Goal: Task Accomplishment & Management: Use online tool/utility

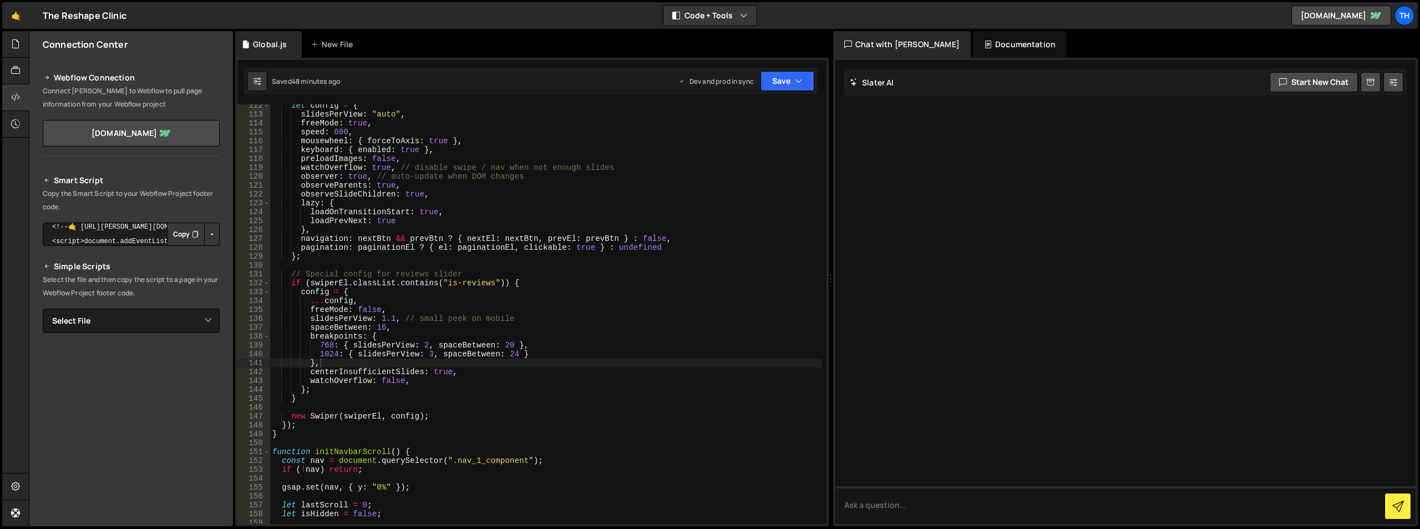
scroll to position [0, 1]
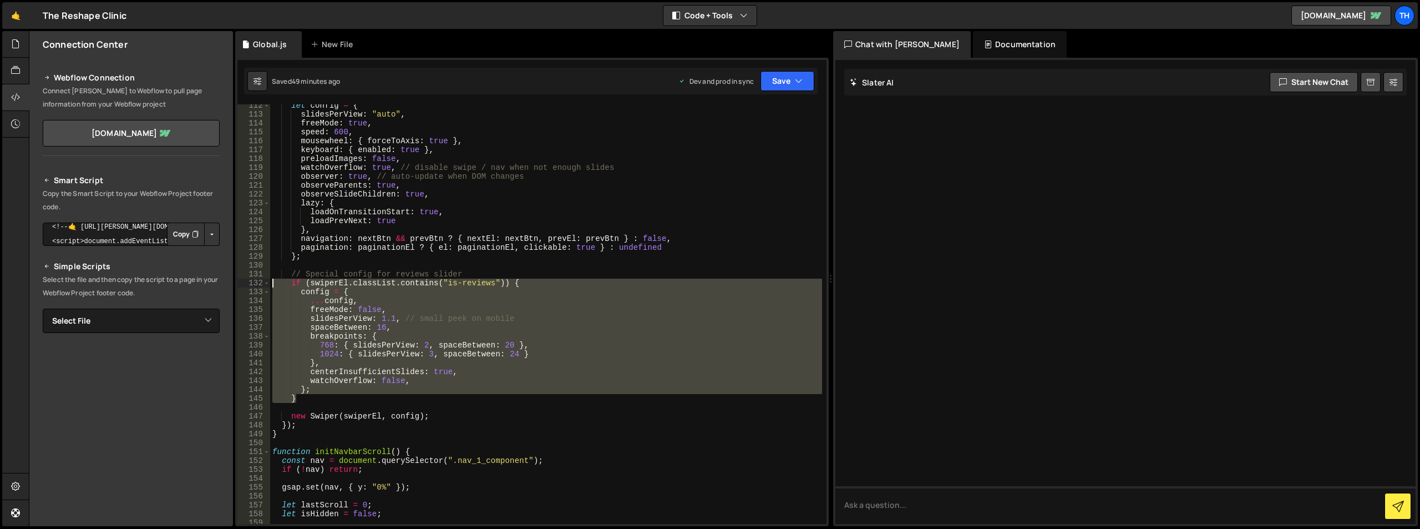
drag, startPoint x: 304, startPoint y: 397, endPoint x: 260, endPoint y: 286, distance: 119.7
click at [260, 286] on div "} 112 113 114 115 116 117 118 119 120 121 122 123 124 125 126 127 128 129 130 1…" at bounding box center [531, 313] width 589 height 419
paste textarea "}"
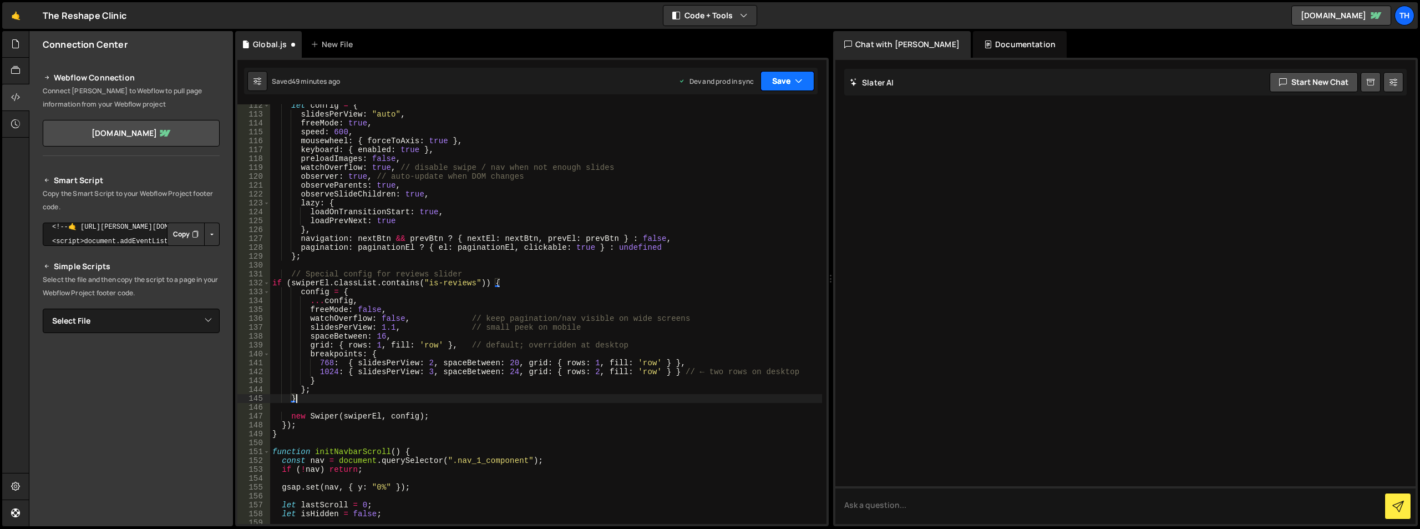
click at [788, 84] on button "Save" at bounding box center [787, 81] width 54 height 20
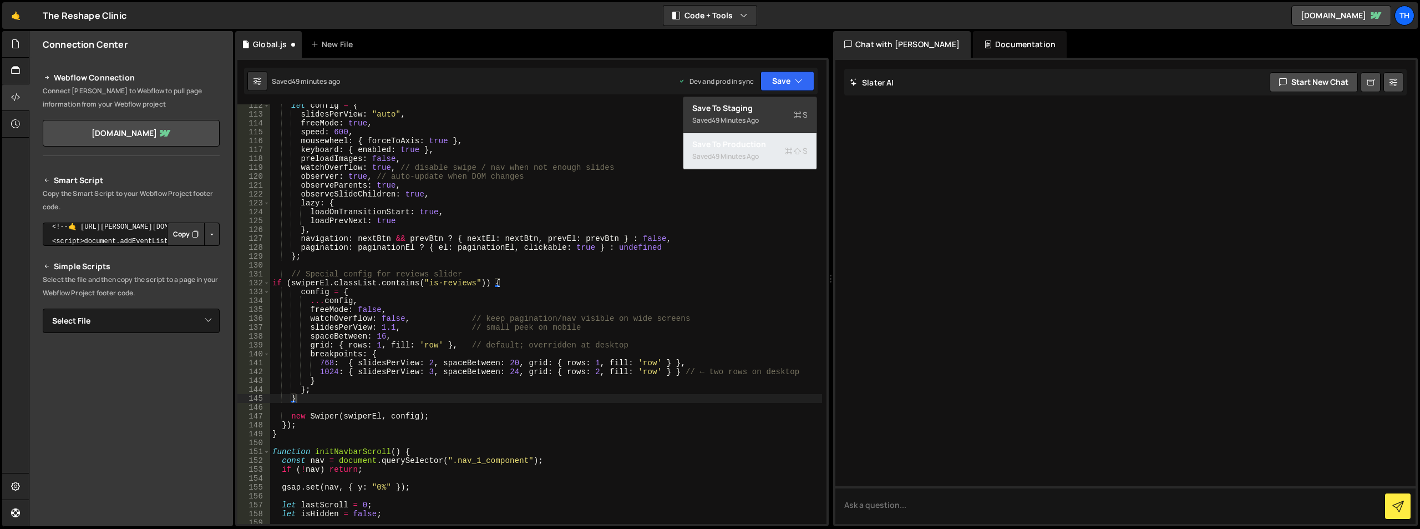
click at [772, 145] on div "Save to Production S" at bounding box center [749, 144] width 115 height 11
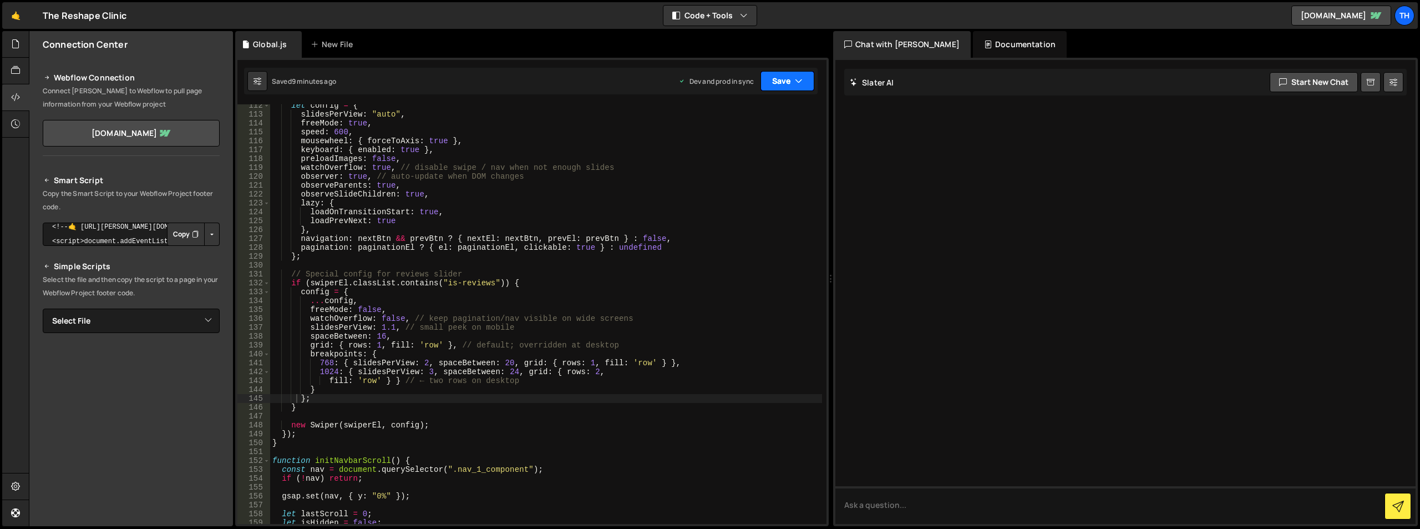
click at [791, 84] on button "Save" at bounding box center [787, 81] width 54 height 20
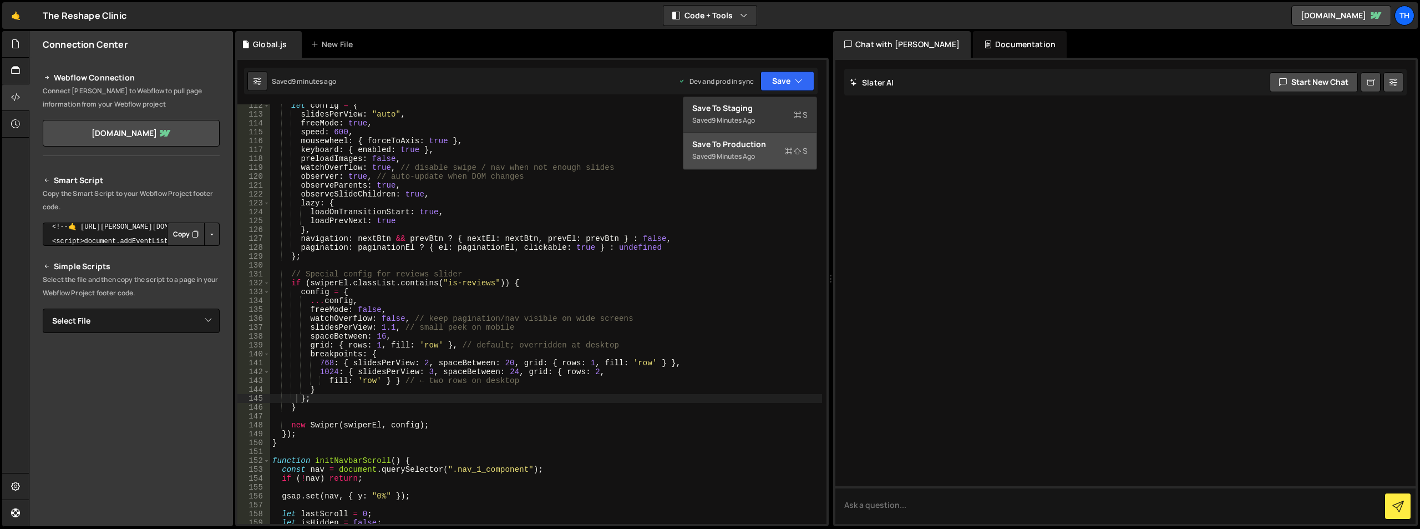
click at [771, 150] on div "Saved 9 minutes ago" at bounding box center [749, 156] width 115 height 13
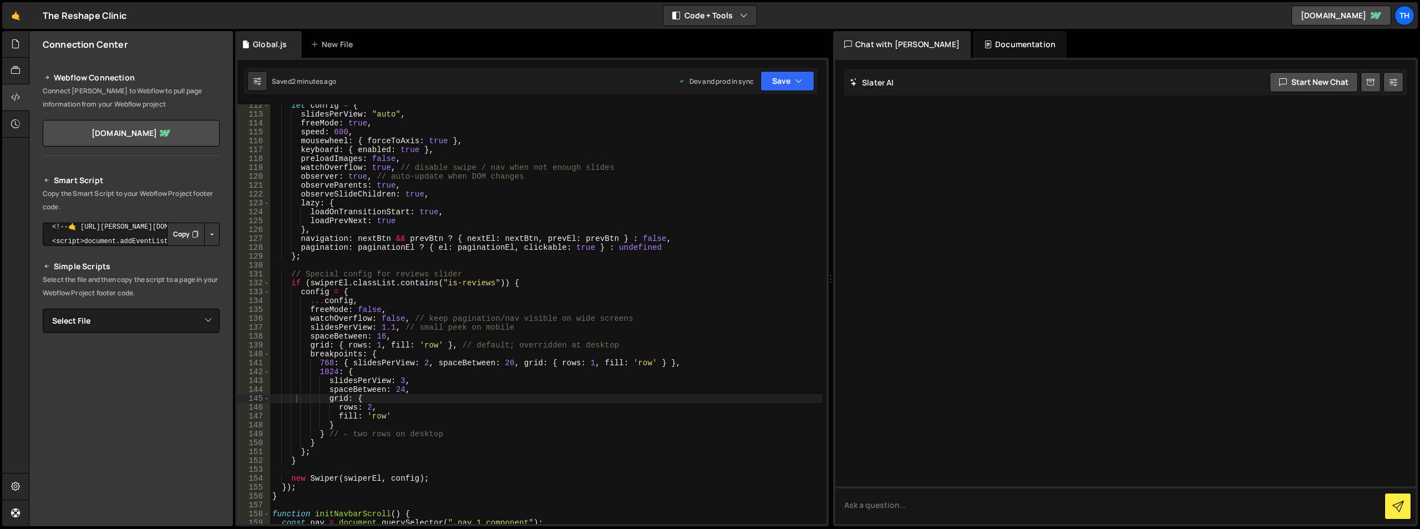
click at [347, 342] on div "let config = { slidesPerView : "auto" , freeMode : true , speed : 600 , mousewh…" at bounding box center [546, 319] width 552 height 437
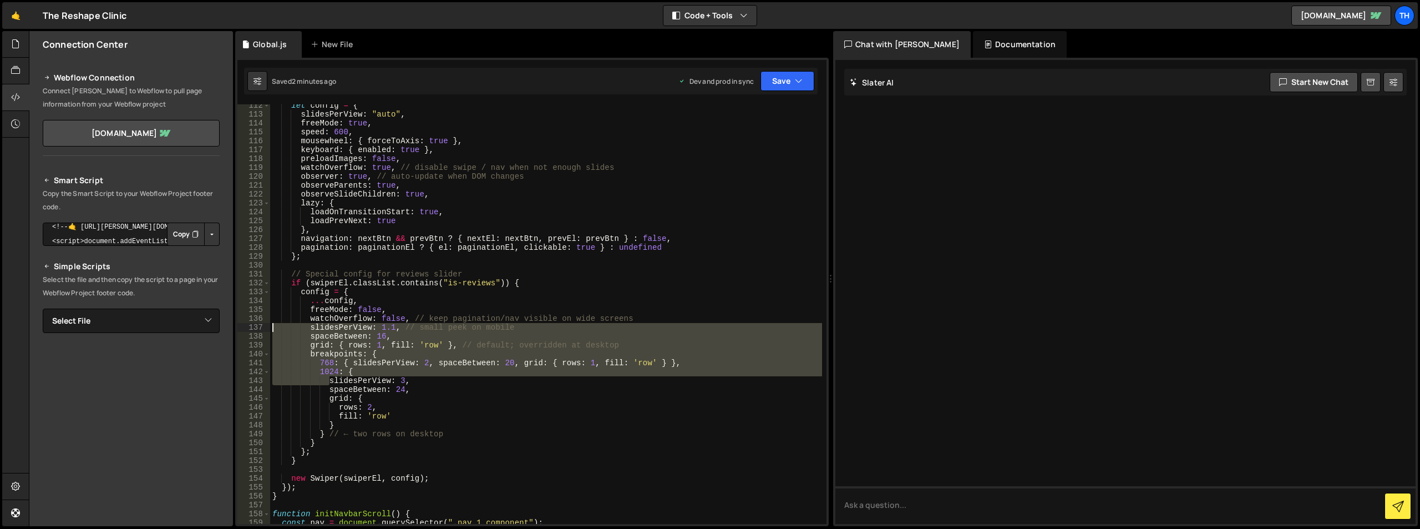
drag, startPoint x: 328, startPoint y: 379, endPoint x: 255, endPoint y: 323, distance: 92.5
click at [255, 323] on div "grid: { rows: 1, fill: 'row' }, // default; overridden at desktop 112 113 114 1…" at bounding box center [531, 313] width 589 height 419
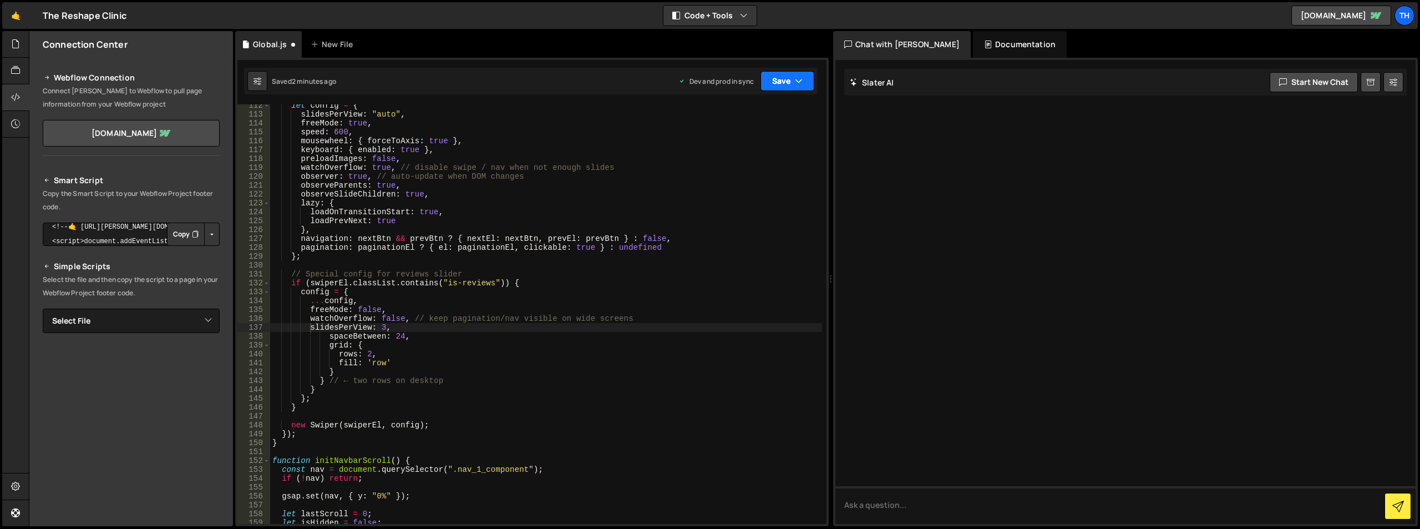
click at [789, 80] on button "Save" at bounding box center [787, 81] width 54 height 20
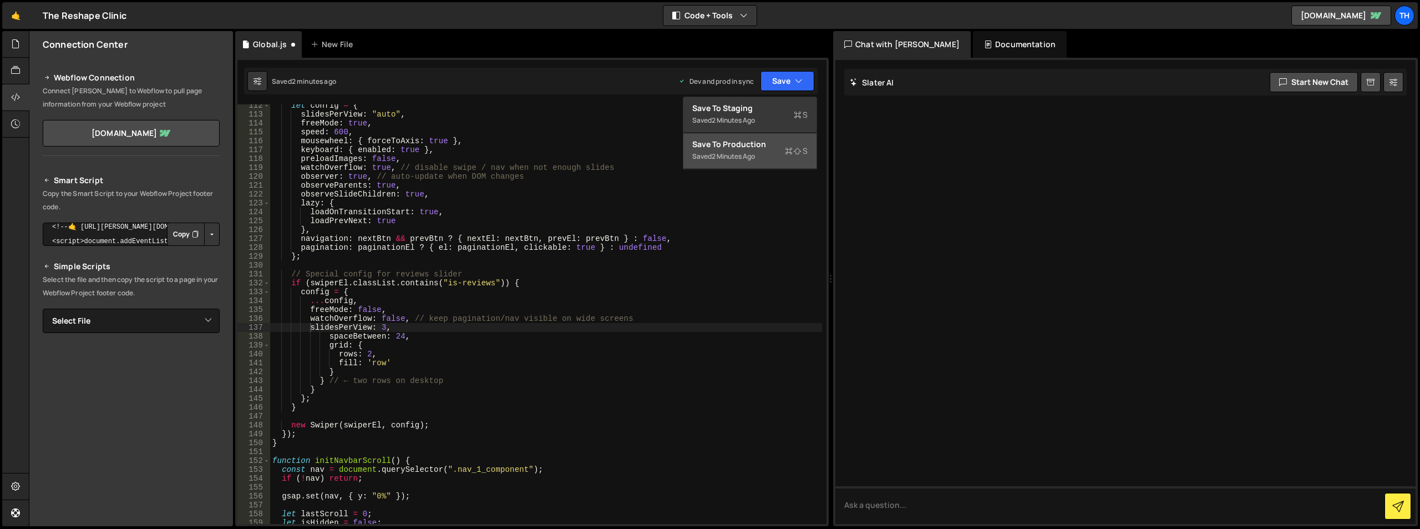
click at [758, 146] on div "Save to Production S" at bounding box center [749, 144] width 115 height 11
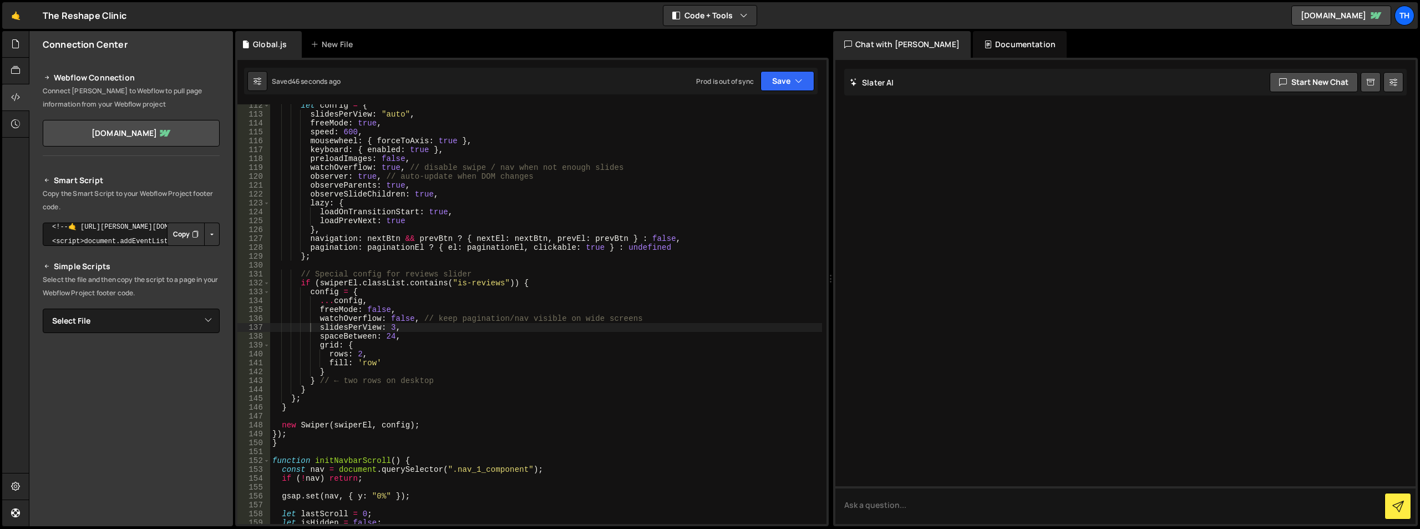
click at [392, 362] on div "let config = { slidesPerView : "auto" , freeMode : true , speed : 600 , mousewh…" at bounding box center [546, 319] width 552 height 437
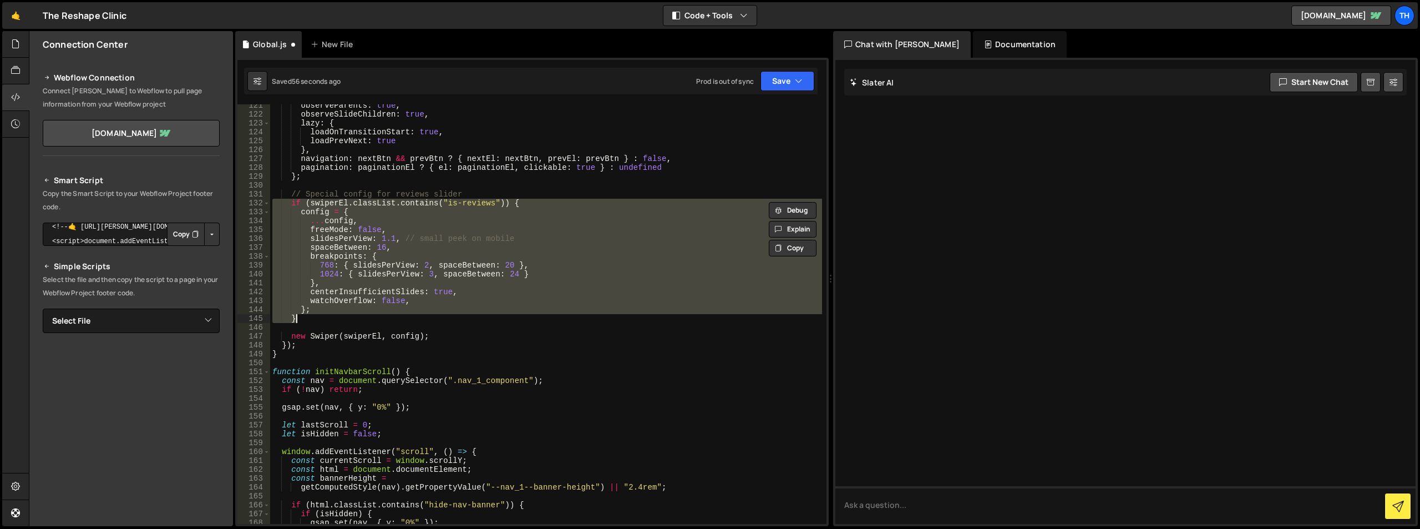
scroll to position [1068, 0]
paste textarea
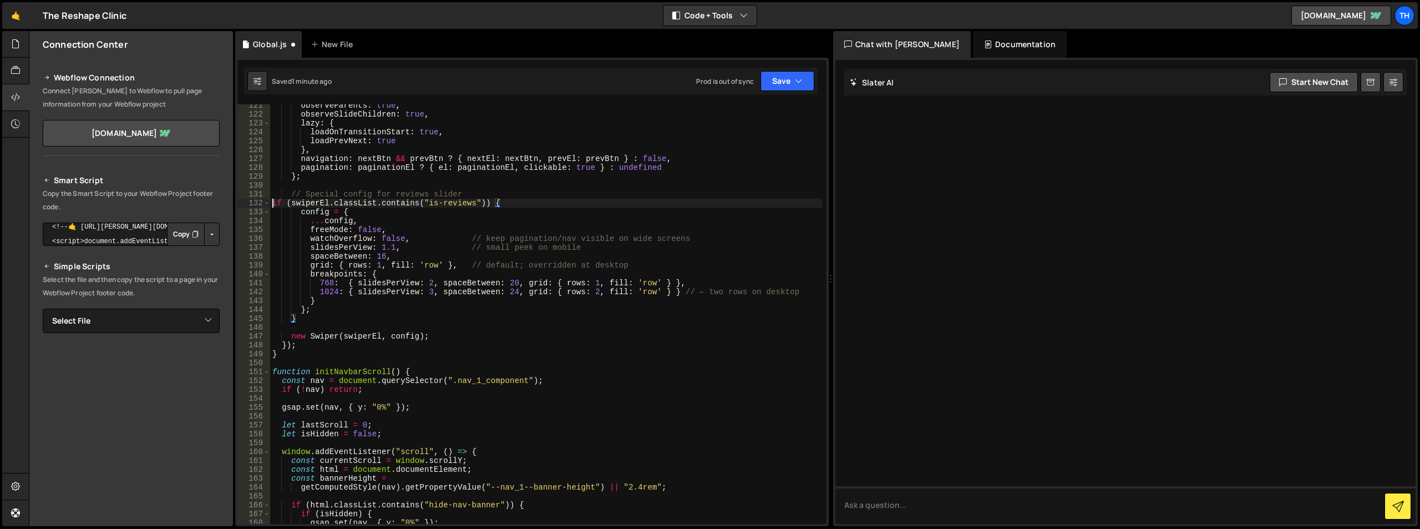
click at [272, 199] on div "observeParents : true , observeSlideChildren : true , lazy : { loadOnTransition…" at bounding box center [546, 319] width 552 height 437
type textarea "if (swiperEl.classList.contains("is-reviews")) {"
click at [785, 82] on button "Save" at bounding box center [787, 81] width 54 height 20
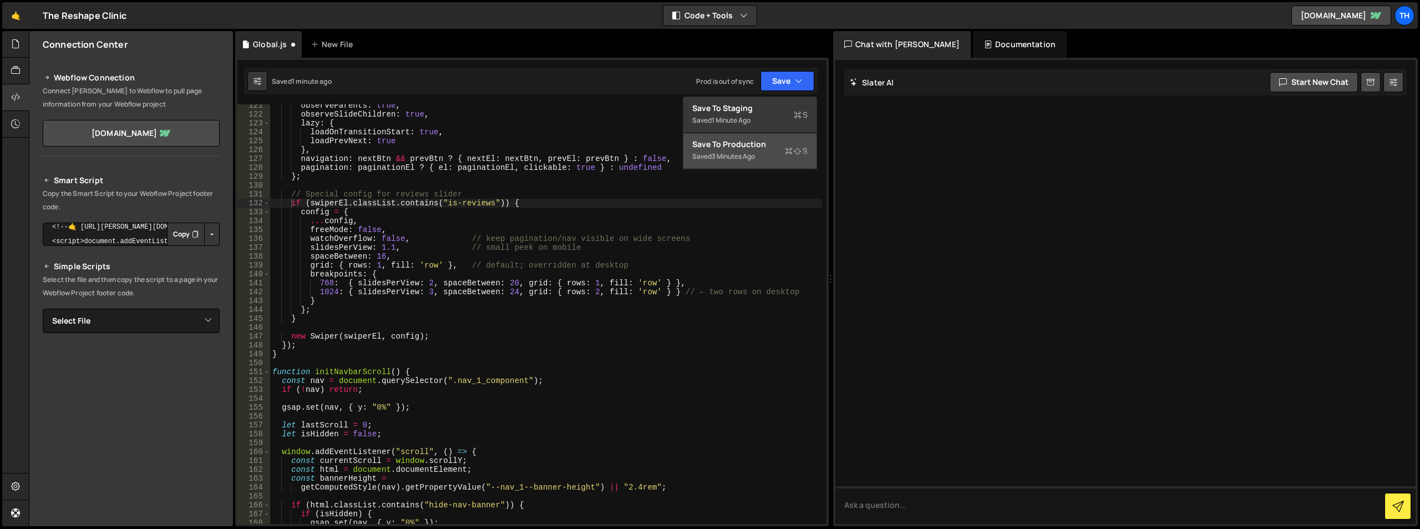
click at [775, 150] on div "Saved 3 minutes ago" at bounding box center [749, 156] width 115 height 13
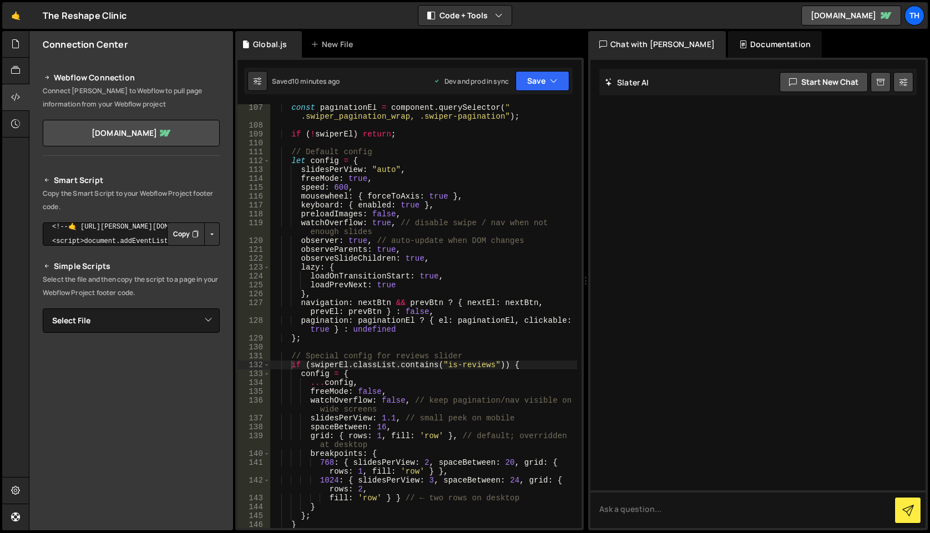
scroll to position [1093, 0]
click at [329, 344] on div "const paginationEl = component . querySelector ( " .swiper_pagination_wrap, .sw…" at bounding box center [423, 328] width 307 height 450
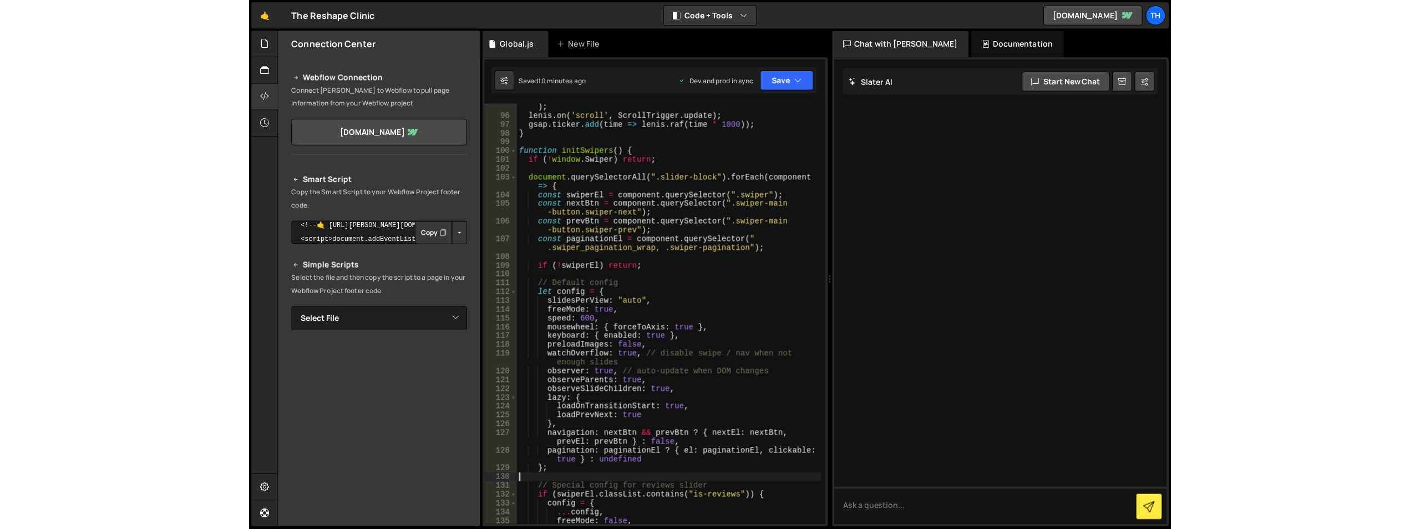
scroll to position [1192, 0]
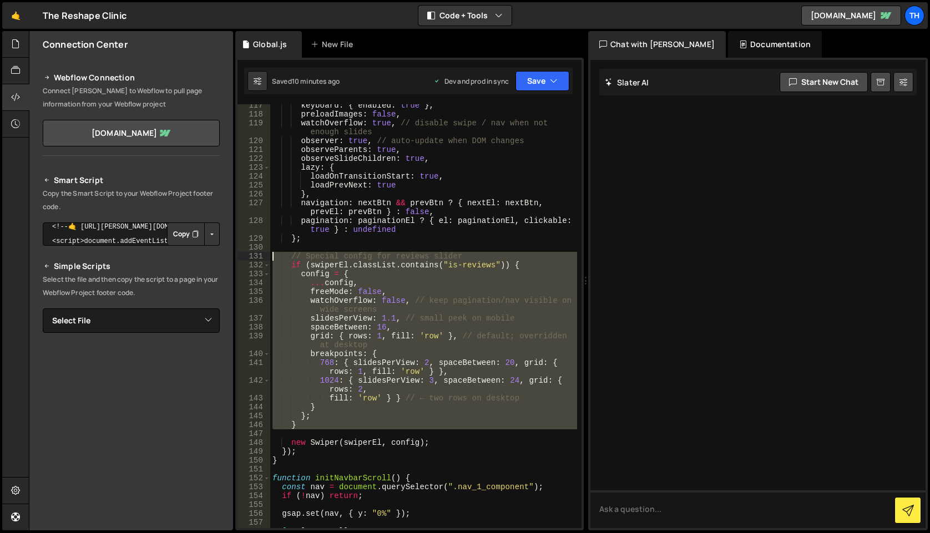
drag, startPoint x: 282, startPoint y: 435, endPoint x: 261, endPoint y: 256, distance: 180.4
click at [261, 256] on div "117 118 119 120 121 122 123 124 125 126 127 128 129 130 131 132 133 134 135 136…" at bounding box center [409, 316] width 344 height 424
type textarea "// Special config for reviews slider if (swiperEl.classList.contains("is-review…"
paste textarea
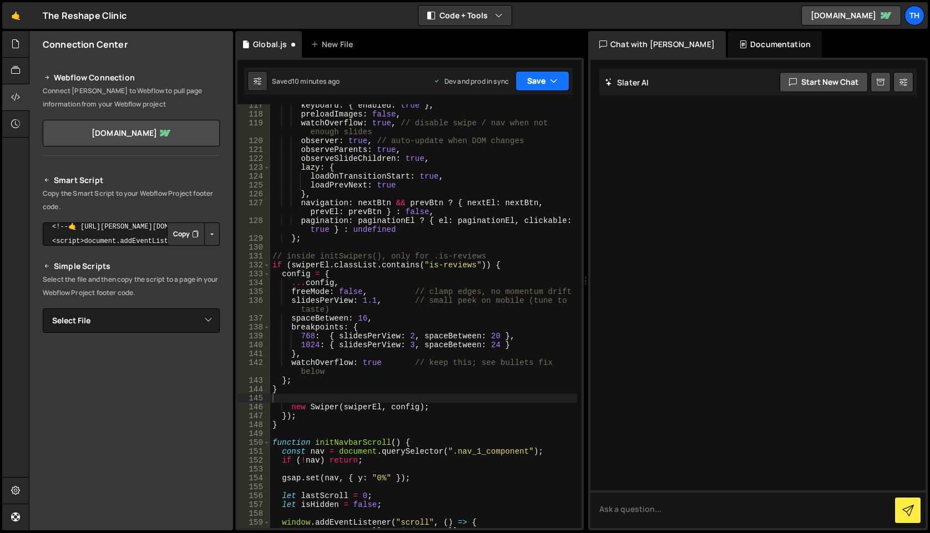
click at [536, 82] on button "Save" at bounding box center [542, 81] width 54 height 20
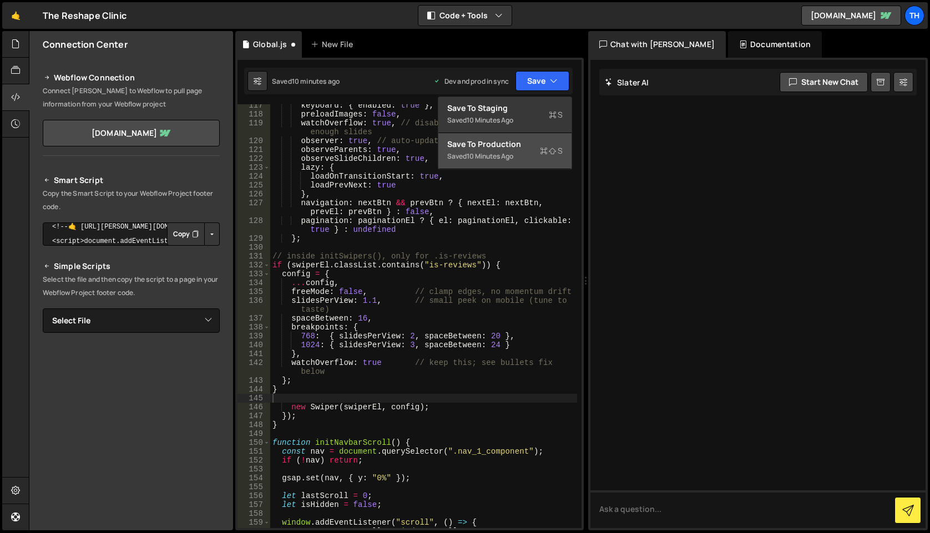
click at [527, 157] on div "Saved 10 minutes ago" at bounding box center [504, 156] width 115 height 13
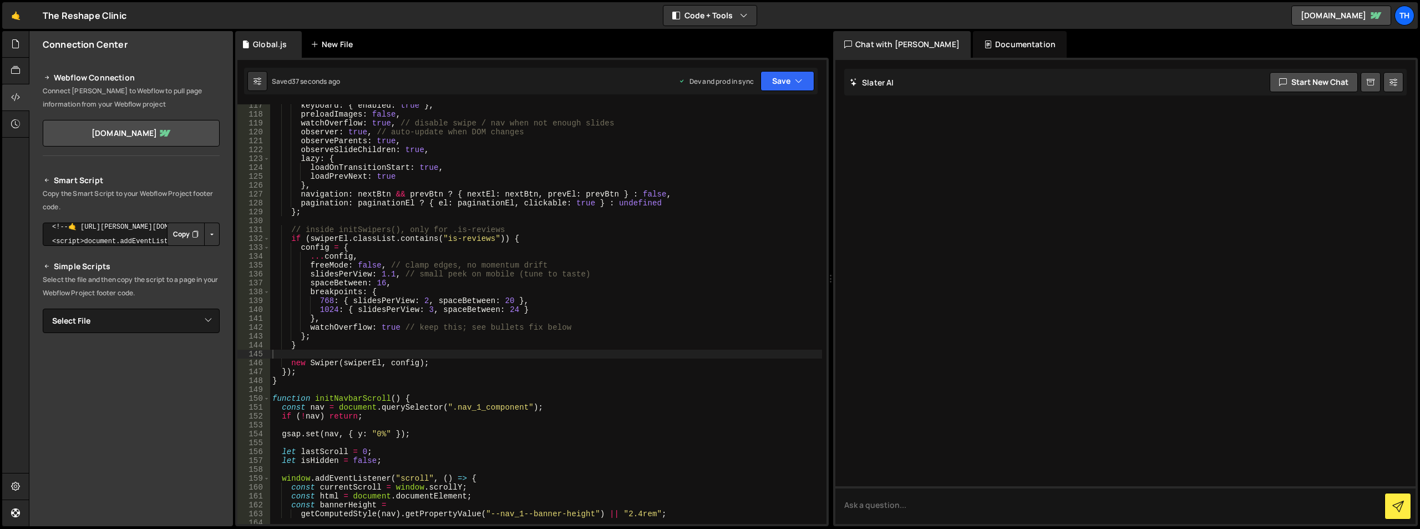
scroll to position [1033, 0]
click at [375, 283] on div "keyboard : { enabled : true } , preloadImages : false , watchOverflow : true , …" at bounding box center [546, 319] width 552 height 437
click at [383, 329] on div "keyboard : { enabled : true } , preloadImages : false , watchOverflow : true , …" at bounding box center [546, 319] width 552 height 437
click at [392, 330] on div "keyboard : { enabled : true } , preloadImages : false , watchOverflow : true , …" at bounding box center [546, 319] width 552 height 437
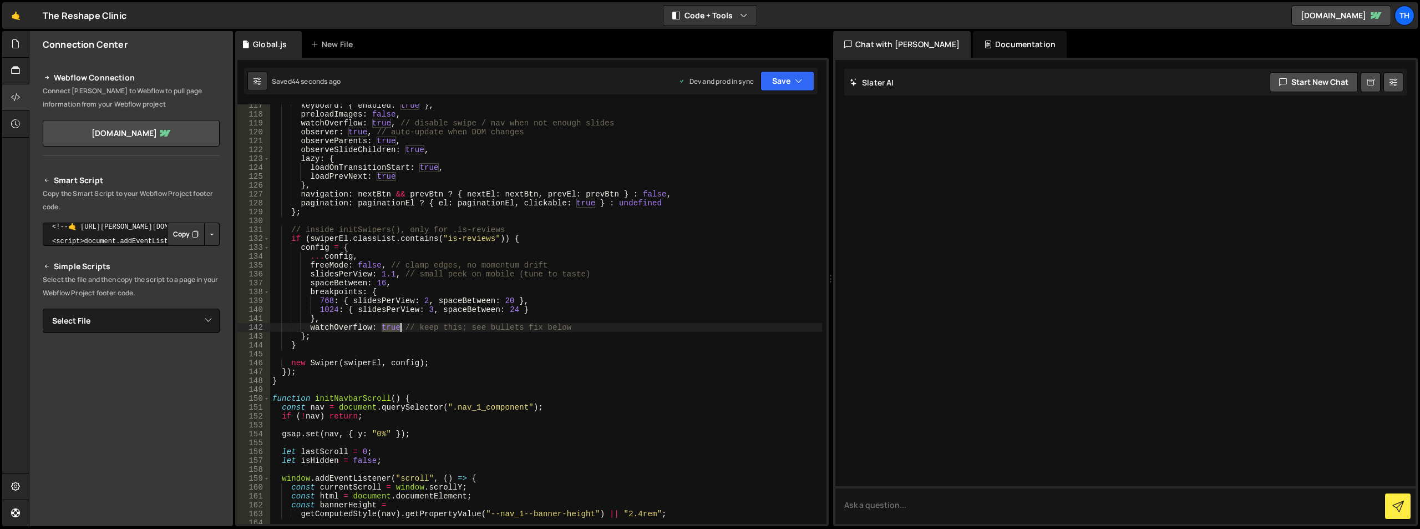
click at [392, 330] on div "keyboard : { enabled : true } , preloadImages : false , watchOverflow : true , …" at bounding box center [546, 319] width 552 height 437
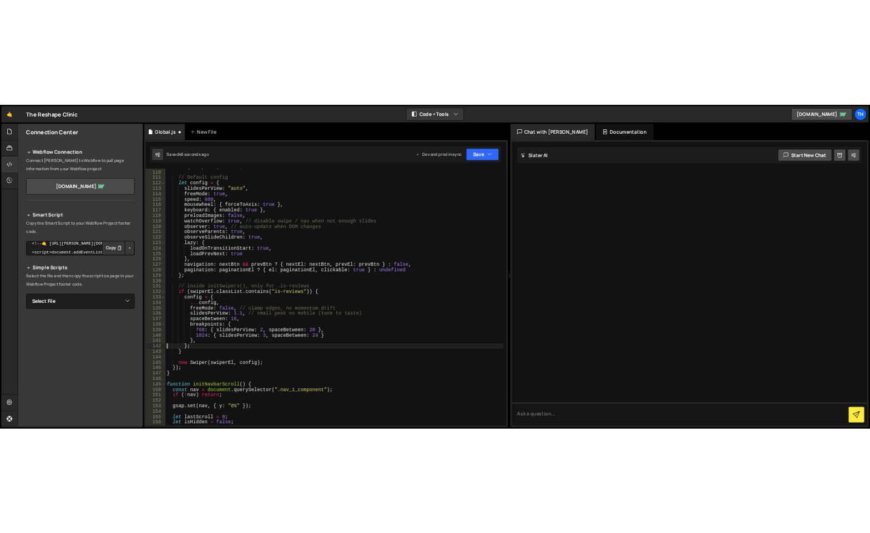
scroll to position [933, 0]
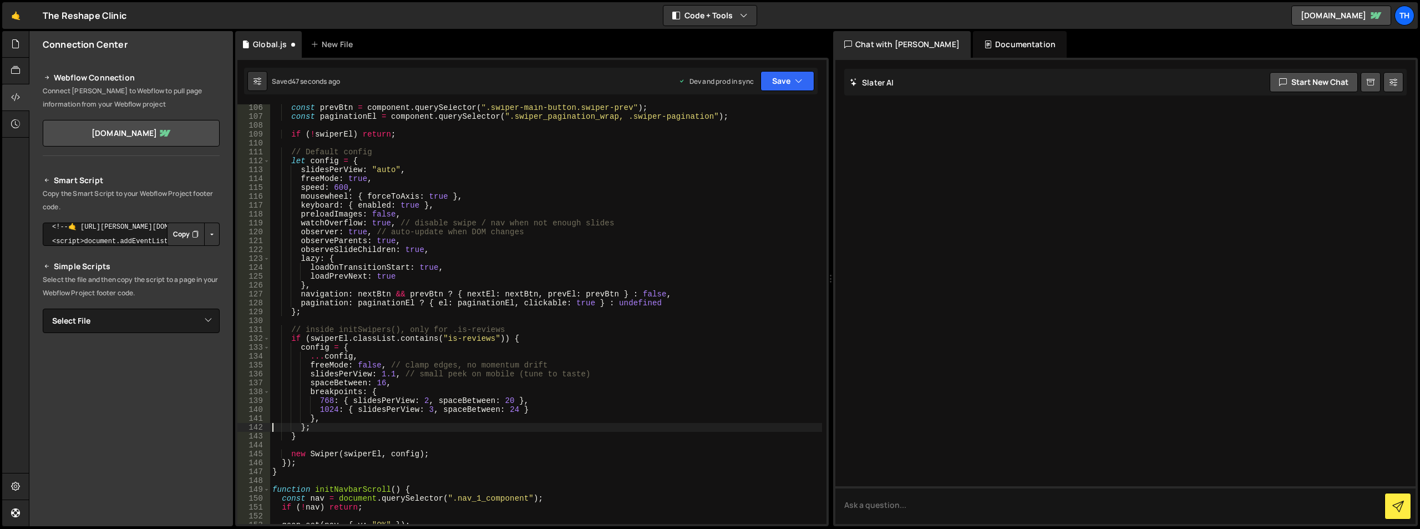
click at [342, 223] on div "const prevBtn = component . querySelector ( ".swiper-main-button.swiper-prev" )…" at bounding box center [546, 321] width 552 height 437
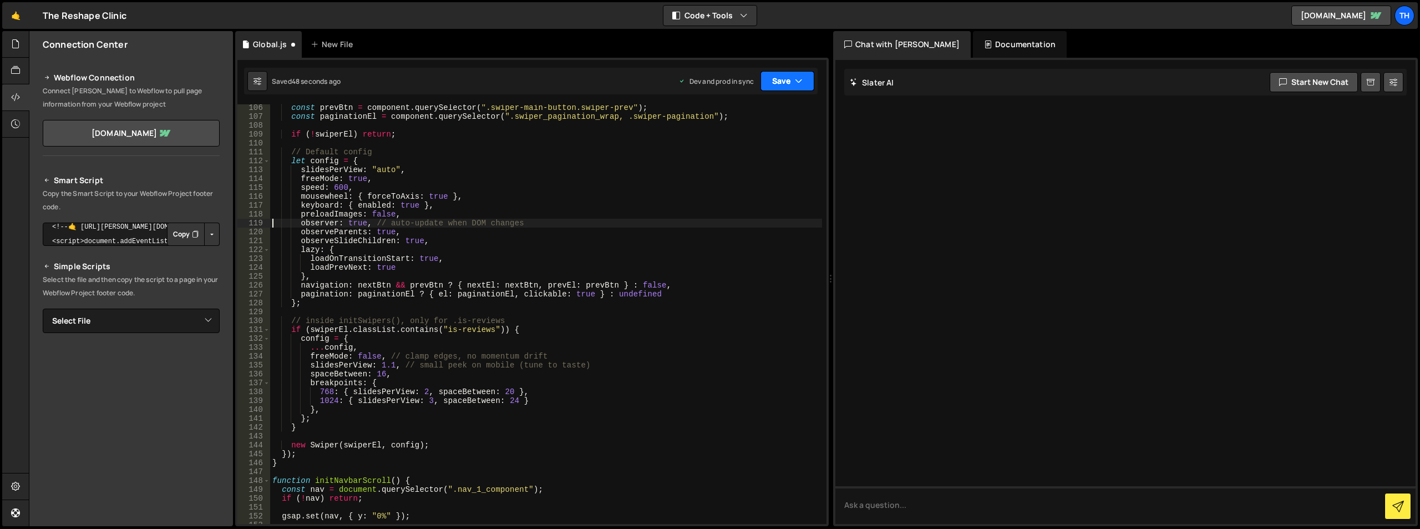
click at [808, 85] on button "Save" at bounding box center [787, 81] width 54 height 20
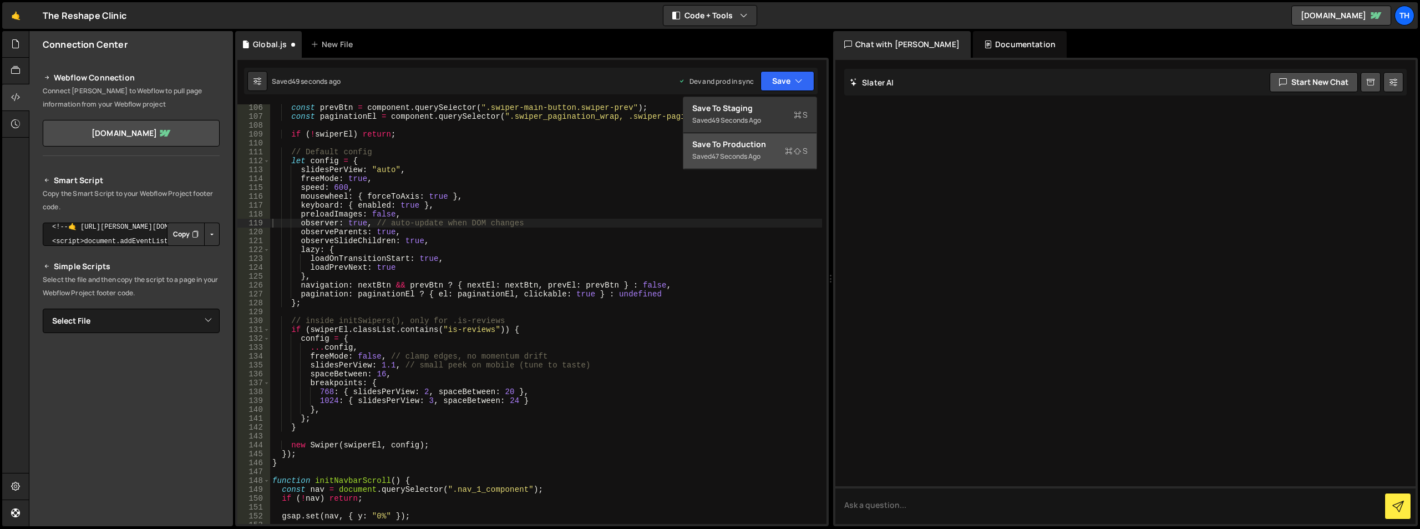
click at [778, 139] on div "Save to Production S" at bounding box center [749, 144] width 115 height 11
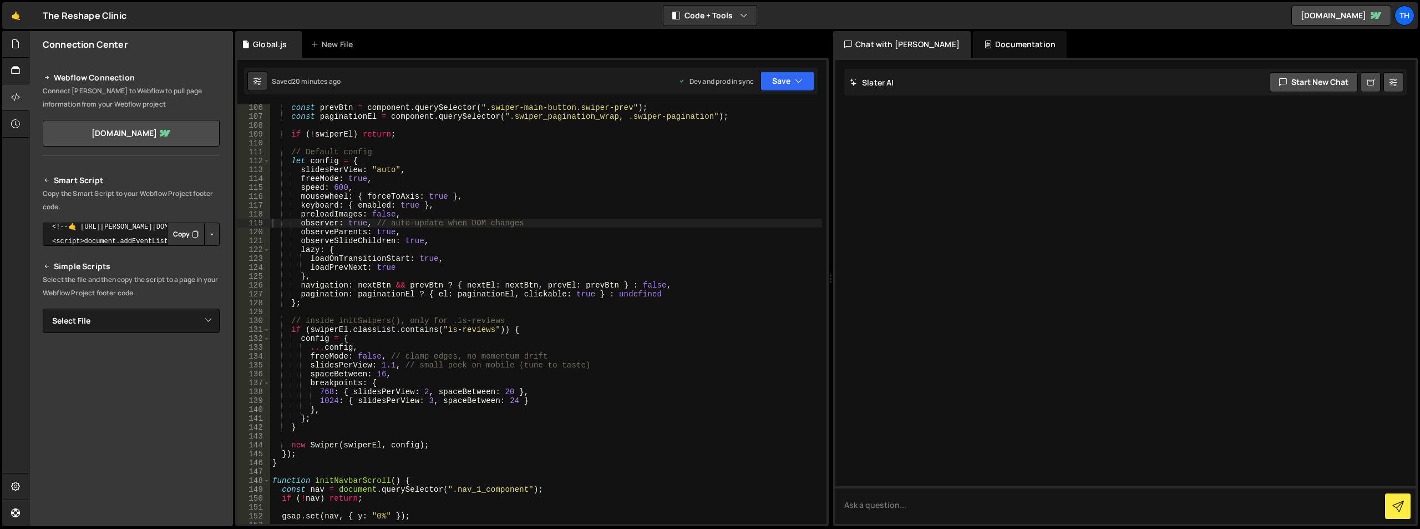
click at [465, 221] on div "const prevBtn = component . querySelector ( ".swiper-main-button.swiper-prev" )…" at bounding box center [546, 321] width 552 height 437
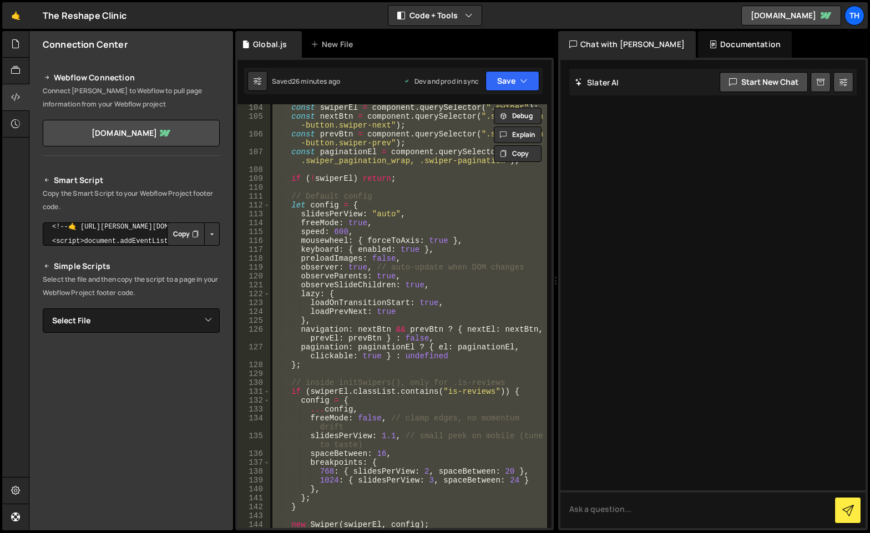
scroll to position [1066, 0]
click at [354, 286] on div "const swiperEl = component . querySelector ( ".swiper" ) ; const nextBtn = comp…" at bounding box center [408, 316] width 277 height 424
type textarea "observeSlideChildren: true,"
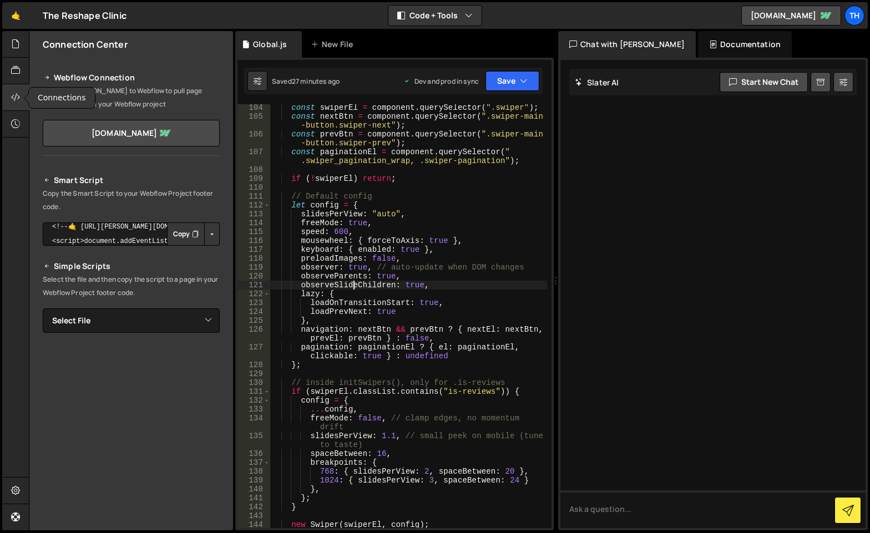
click at [7, 97] on div at bounding box center [15, 97] width 27 height 27
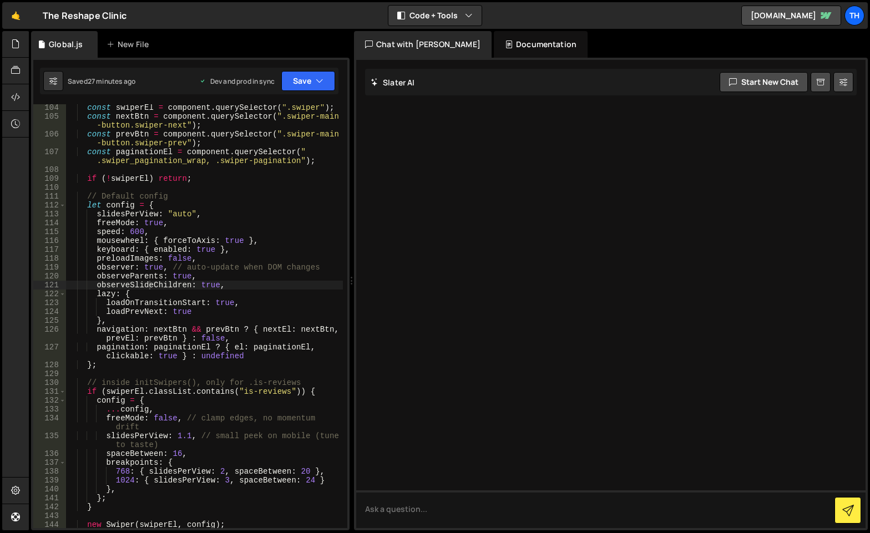
click at [423, 47] on div "Chat with [PERSON_NAME]" at bounding box center [423, 44] width 138 height 27
click at [460, 13] on button "Code + Tools" at bounding box center [434, 16] width 93 height 20
drag, startPoint x: 434, startPoint y: 35, endPoint x: 434, endPoint y: 52, distance: 16.6
click at [434, 35] on button "Code Only" at bounding box center [435, 40] width 93 height 20
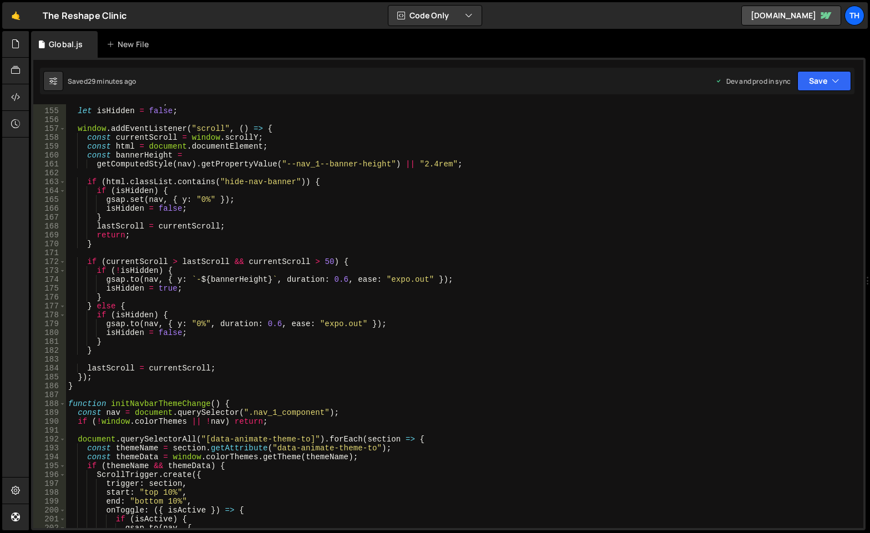
scroll to position [1597, 0]
